Goal: Find contact information: Find contact information

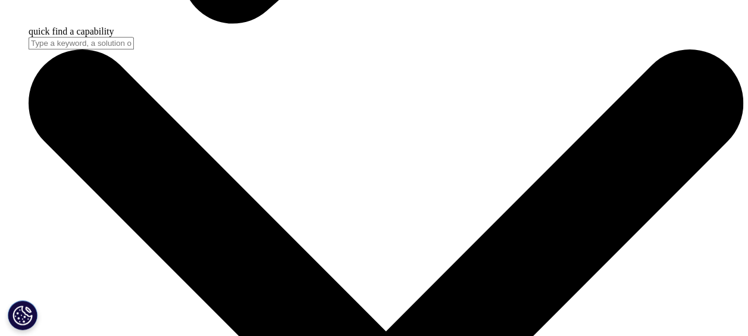
scroll to position [3489, 0]
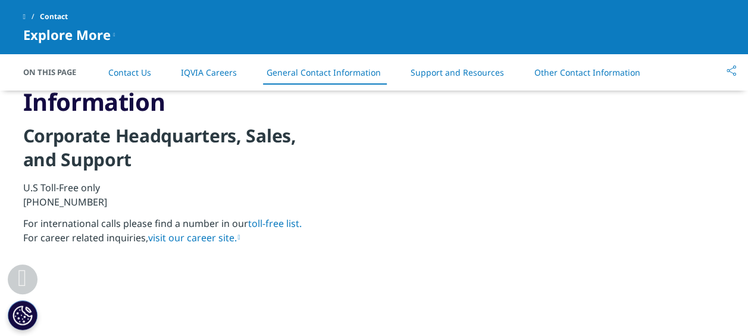
scroll to position [1308, 0]
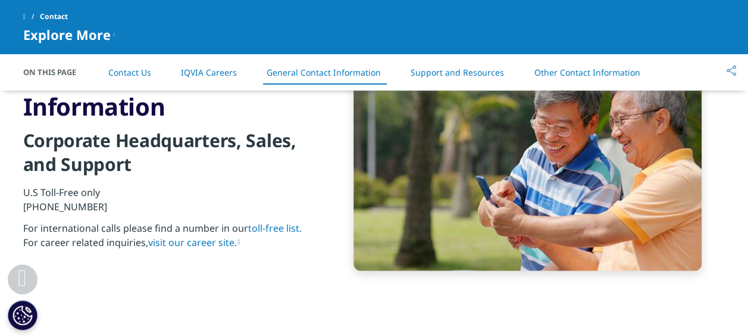
click at [589, 69] on link "Other Contact Information" at bounding box center [587, 72] width 106 height 11
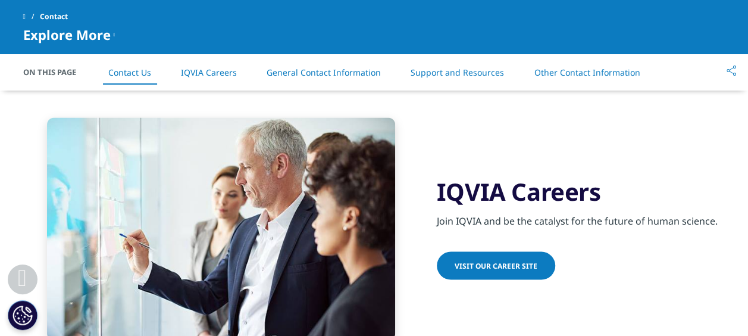
scroll to position [951, 0]
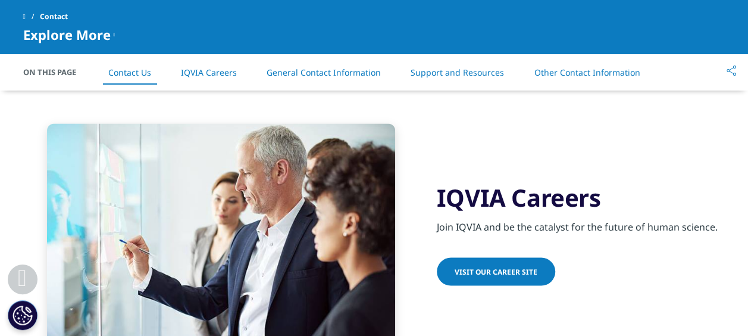
click at [358, 73] on link "General Contact Information" at bounding box center [324, 72] width 114 height 11
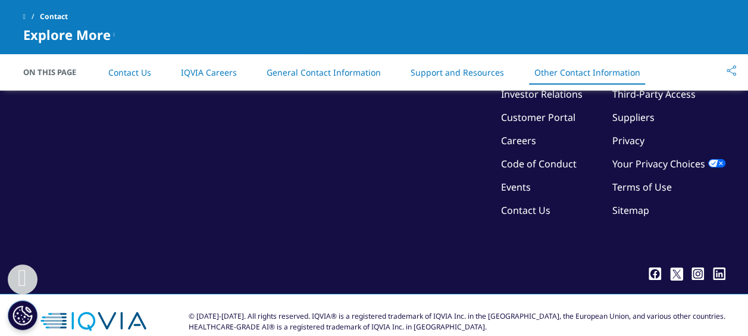
scroll to position [2141, 0]
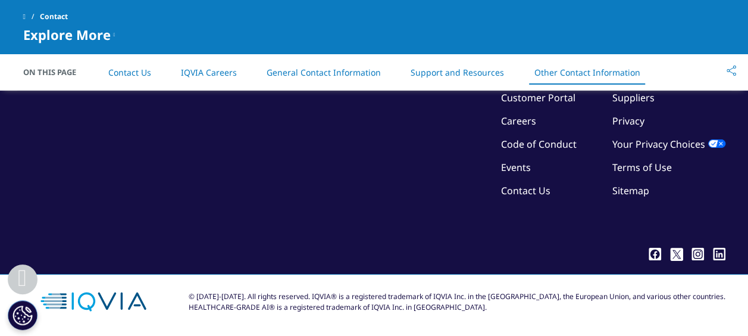
click at [518, 189] on link "Contact Us" at bounding box center [525, 190] width 49 height 13
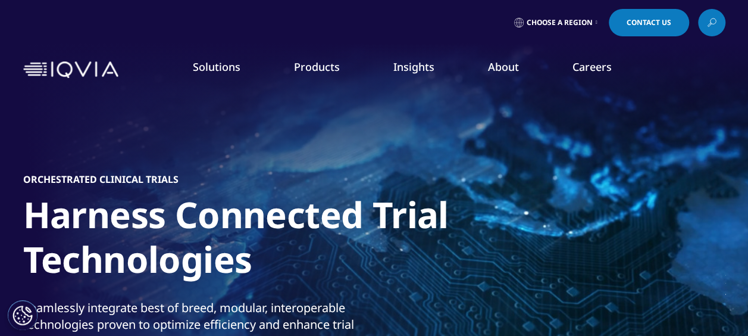
click at [508, 68] on link "About" at bounding box center [503, 67] width 31 height 14
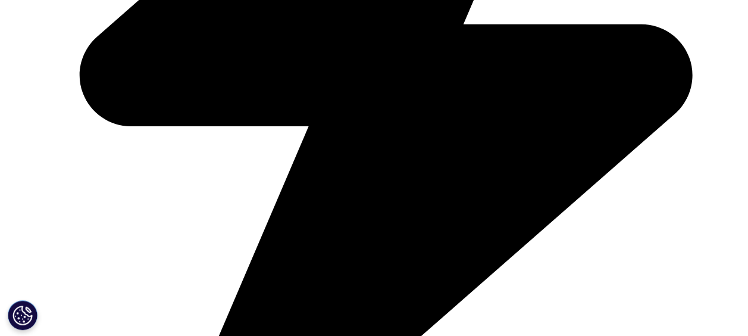
scroll to position [595, 0]
